Goal: Task Accomplishment & Management: Use online tool/utility

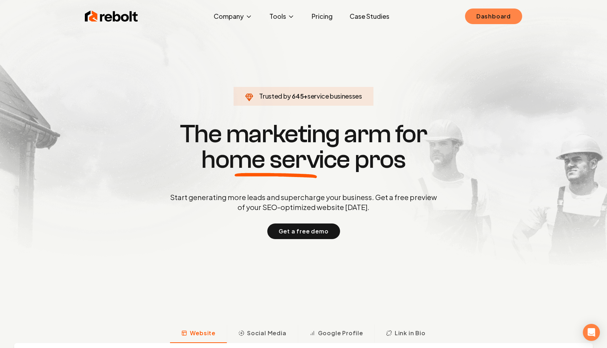
click at [486, 16] on link "Dashboard" at bounding box center [493, 17] width 57 height 16
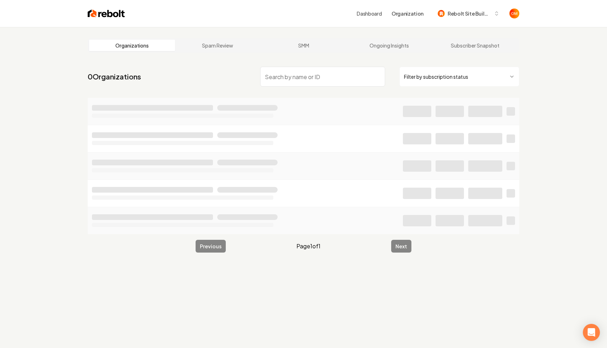
type input "c"
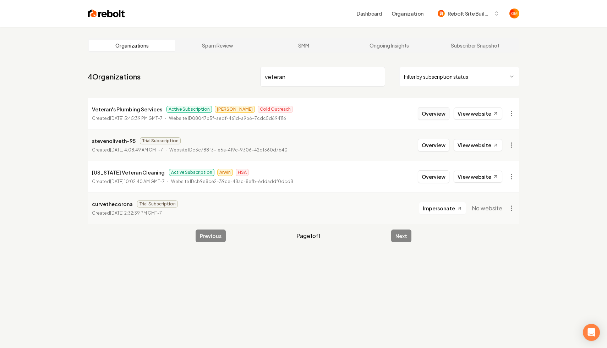
type input "veteran"
click at [432, 117] on button "Overview" at bounding box center [433, 113] width 32 height 13
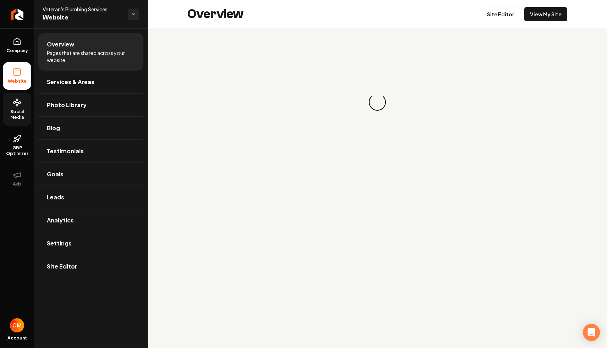
click at [20, 111] on span "Social Media" at bounding box center [17, 114] width 28 height 11
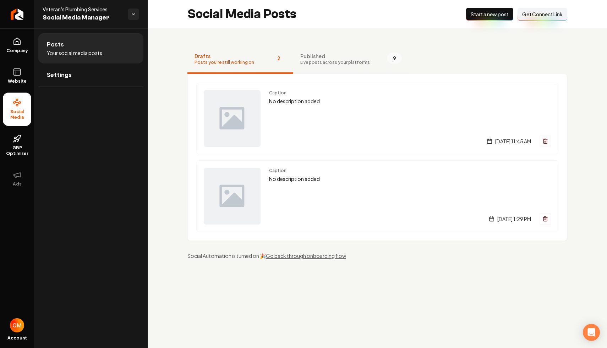
click at [323, 63] on span "Live posts across your platforms" at bounding box center [335, 63] width 70 height 6
